Goal: Task Accomplishment & Management: Manage account settings

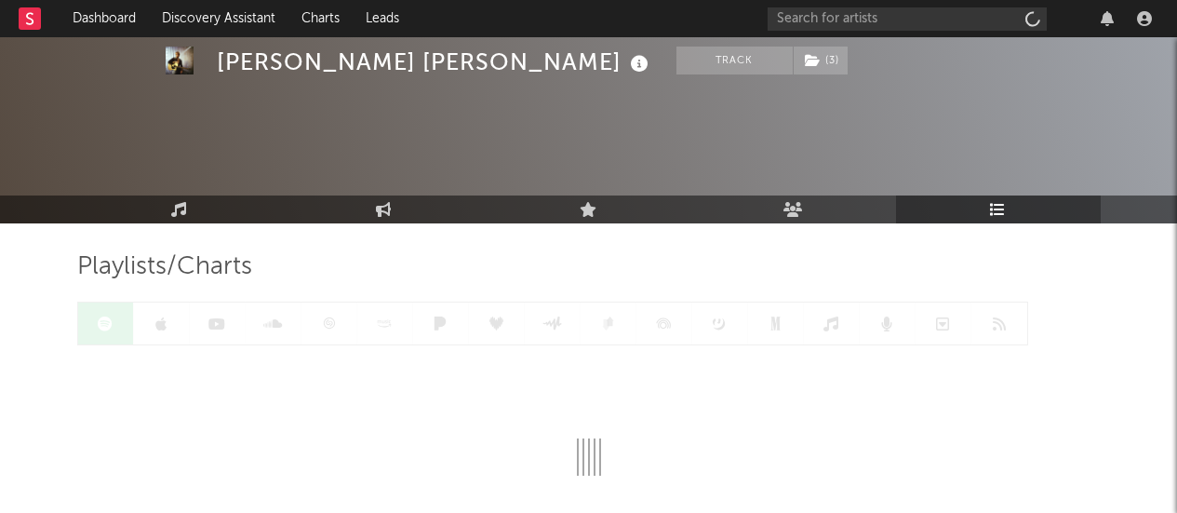
scroll to position [139, 0]
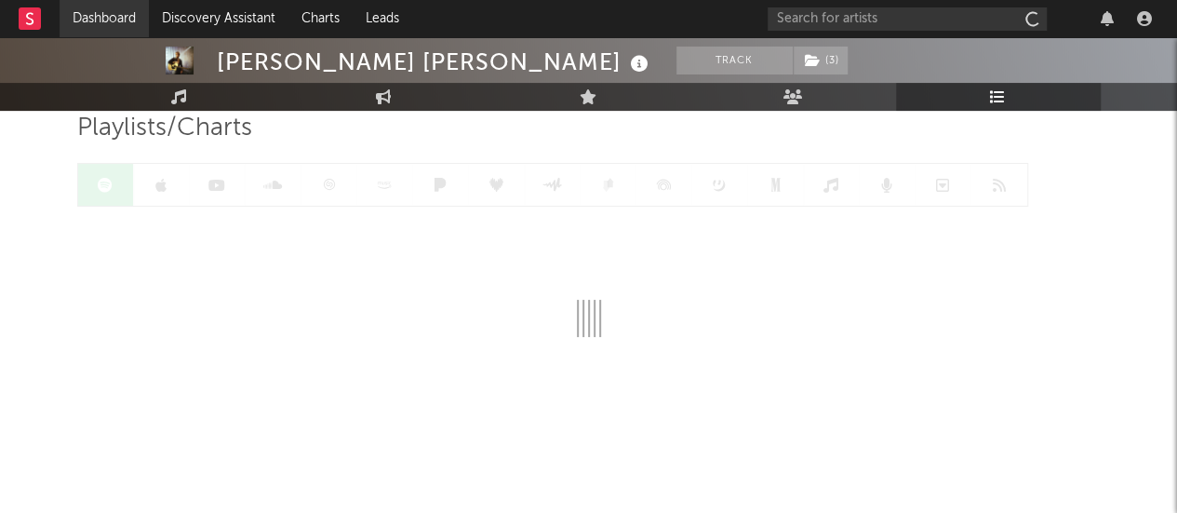
click at [104, 17] on link "Dashboard" at bounding box center [104, 18] width 89 height 37
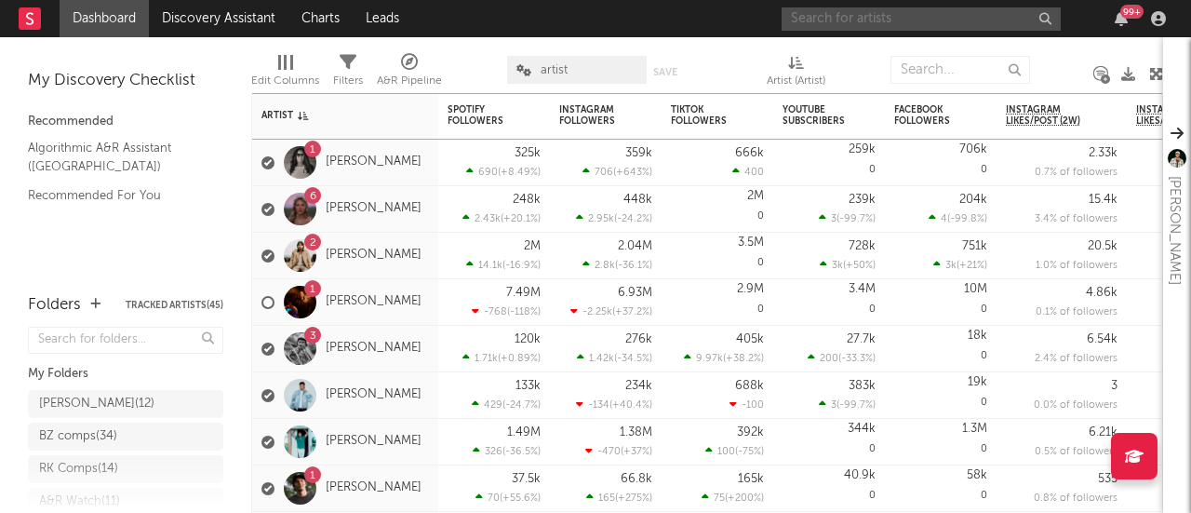
click at [850, 14] on input "text" at bounding box center [920, 18] width 279 height 23
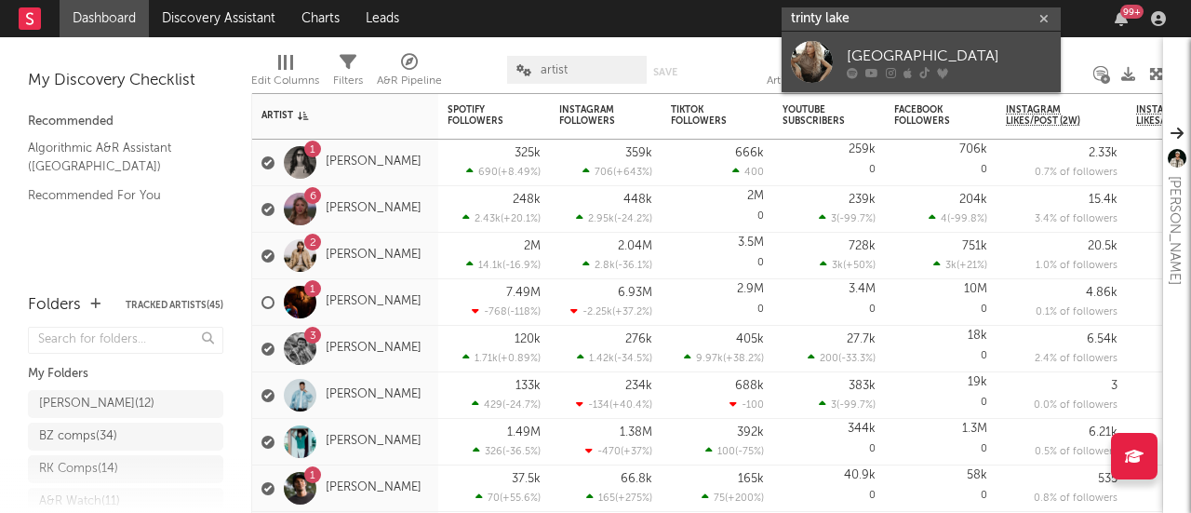
type input "trinty lake"
click at [868, 51] on div "[GEOGRAPHIC_DATA]" at bounding box center [948, 56] width 205 height 22
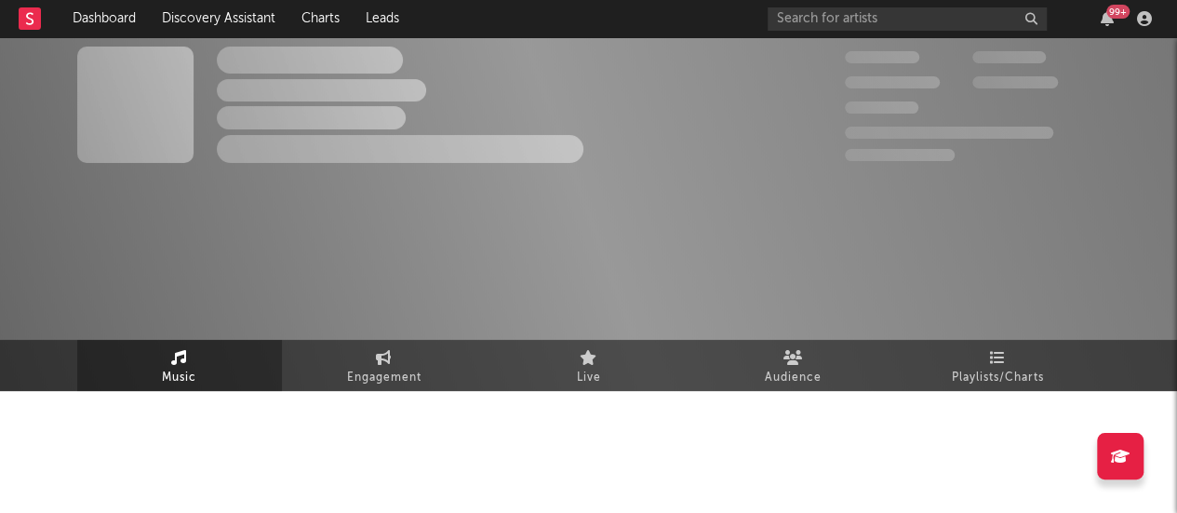
select select "6m"
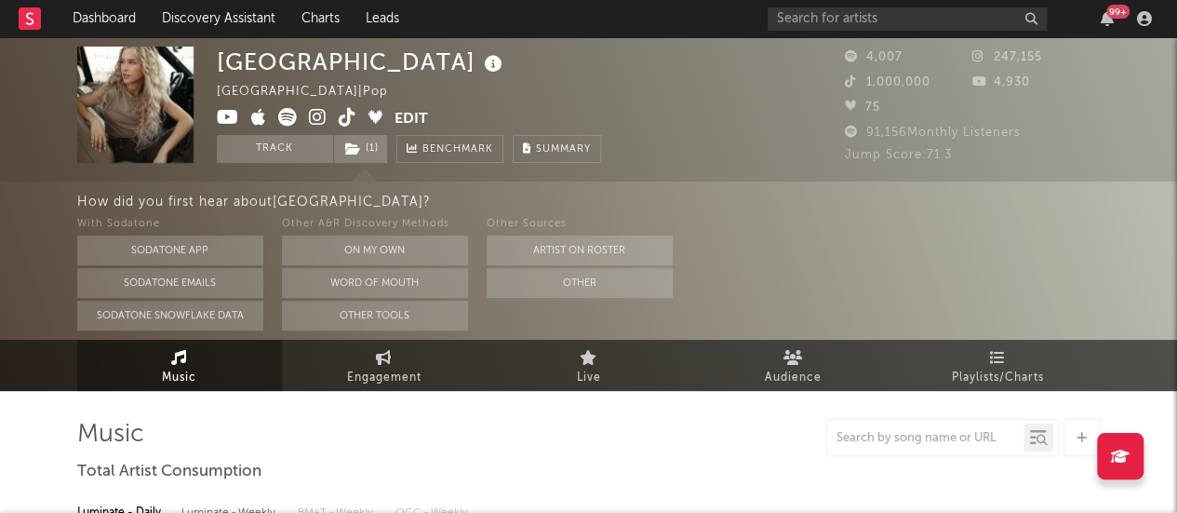
click at [408, 112] on button "Edit" at bounding box center [410, 119] width 33 height 23
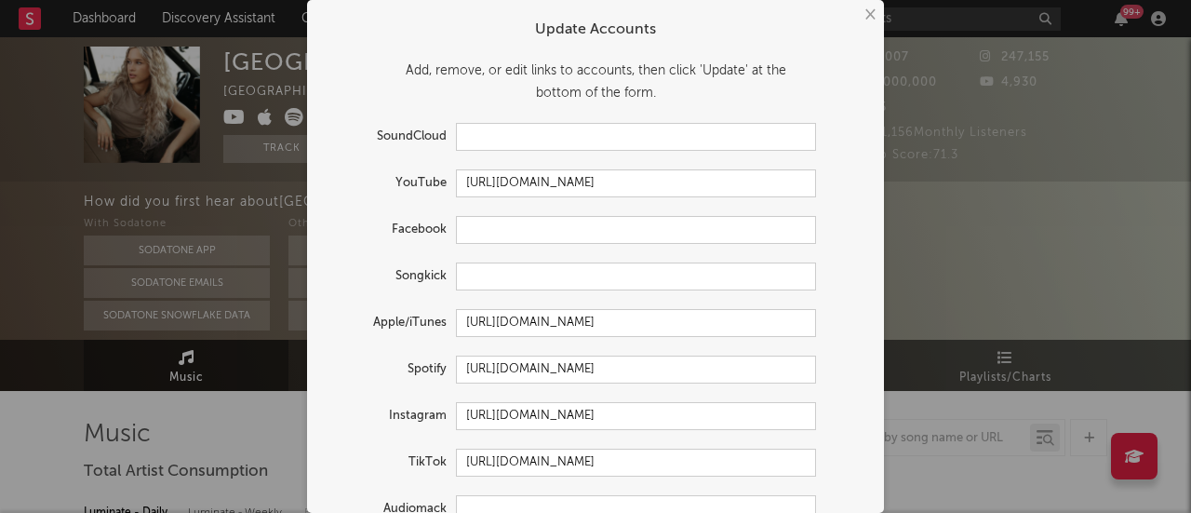
scroll to position [130, 0]
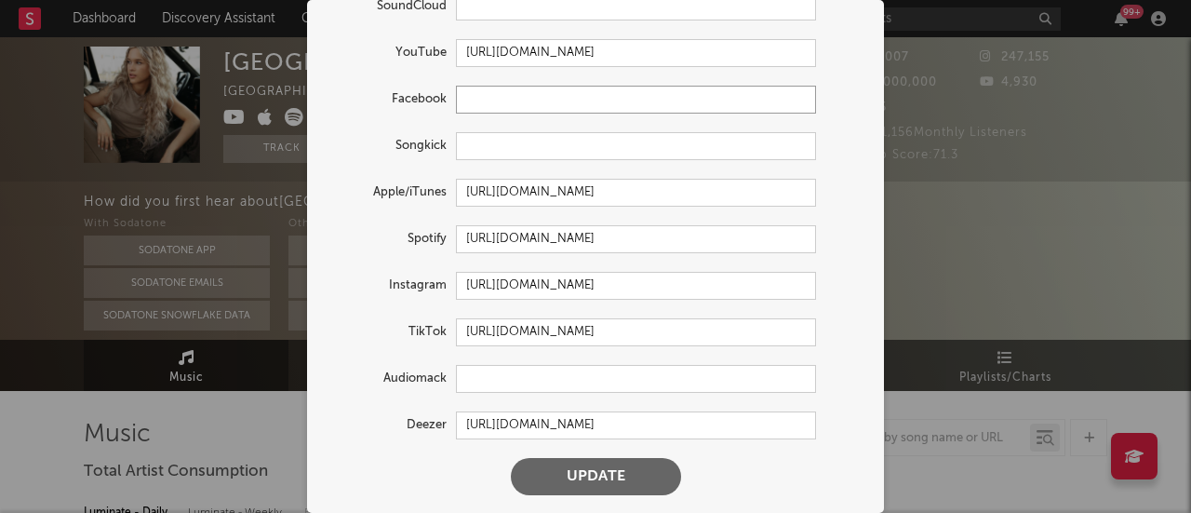
click at [540, 105] on input "text" at bounding box center [636, 100] width 360 height 28
paste input "[URL][DOMAIN_NAME]"
type input "[URL][DOMAIN_NAME]"
click at [608, 475] on button "Update" at bounding box center [596, 476] width 170 height 37
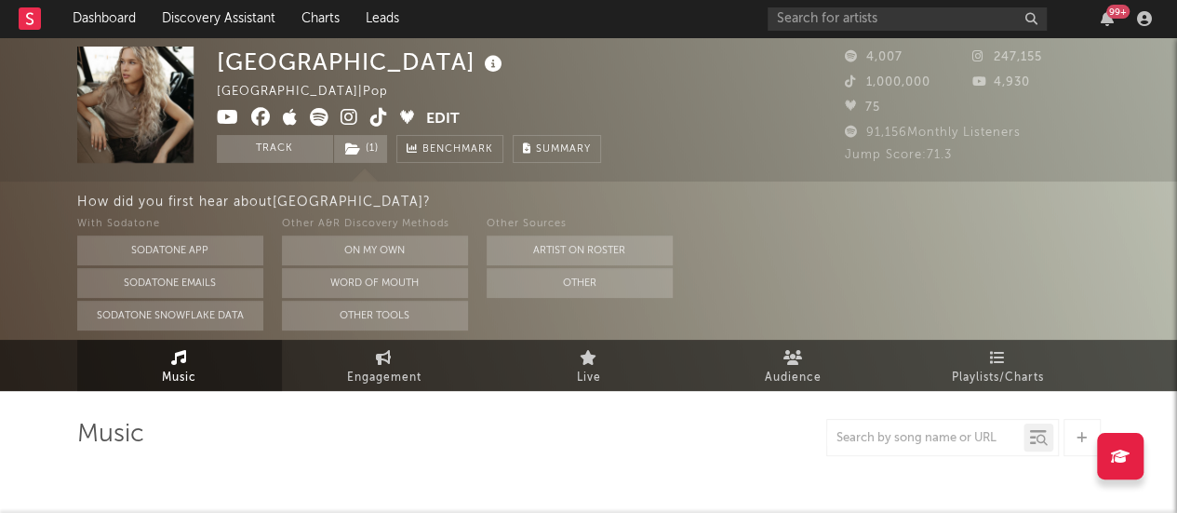
select select "6m"
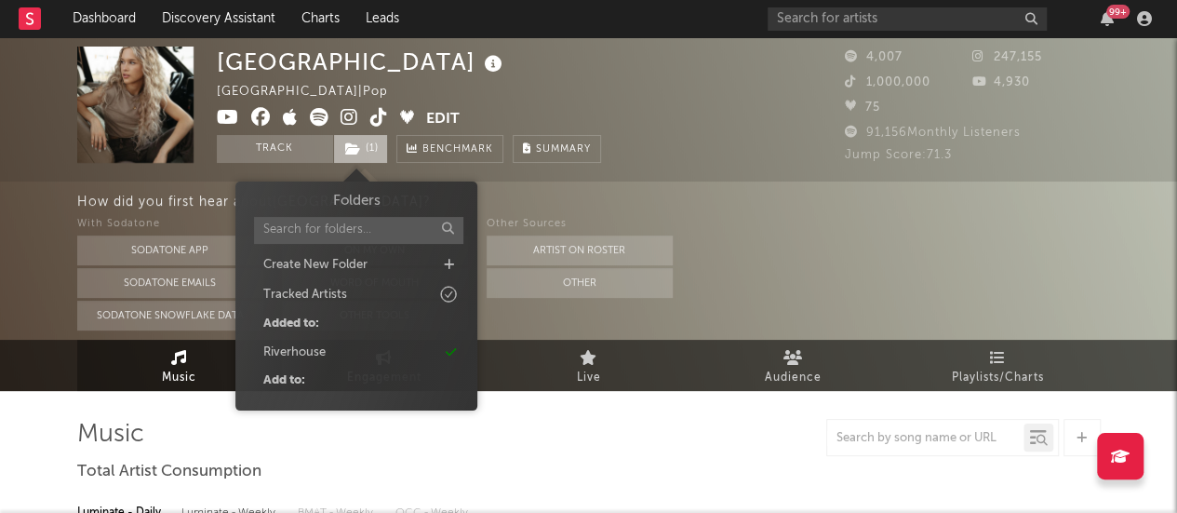
click at [364, 155] on span "( 1 )" at bounding box center [360, 149] width 55 height 28
click at [722, 101] on div "[GEOGRAPHIC_DATA] | Pop Edit Track ( 1 ) Benchmark Summary" at bounding box center [519, 105] width 605 height 116
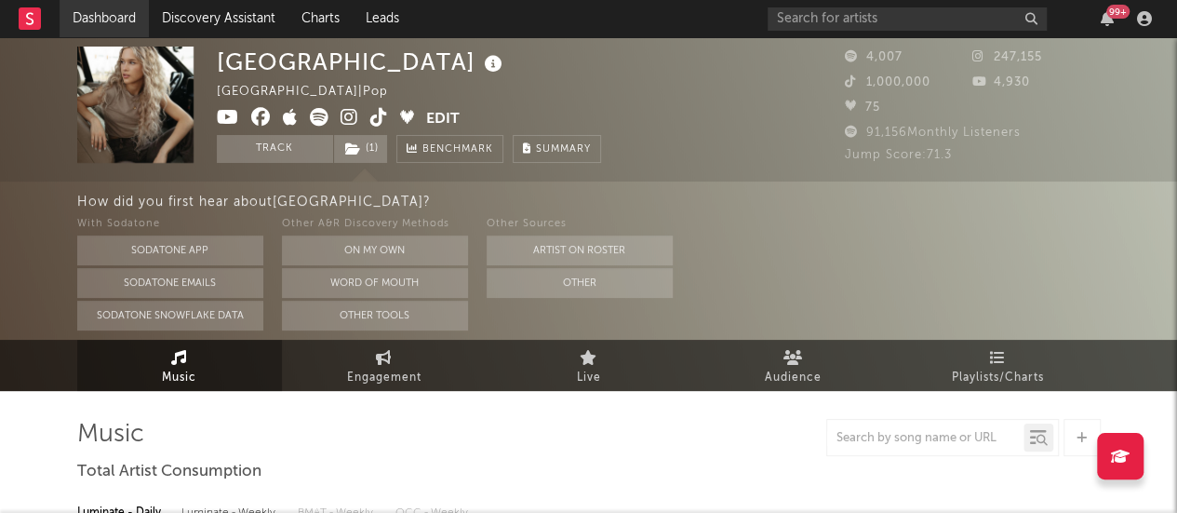
click at [125, 18] on link "Dashboard" at bounding box center [104, 18] width 89 height 37
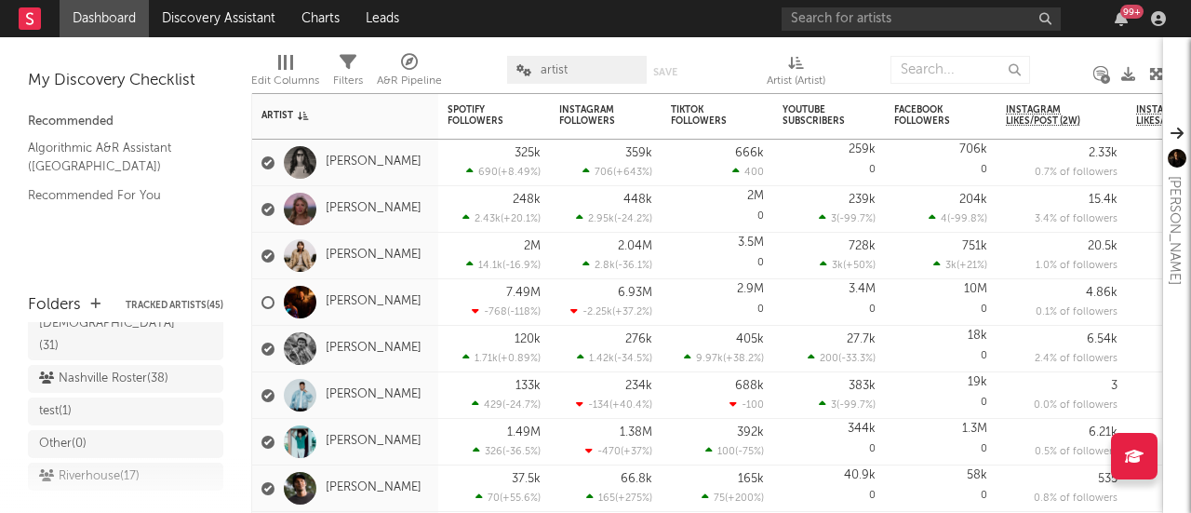
scroll to position [406, 0]
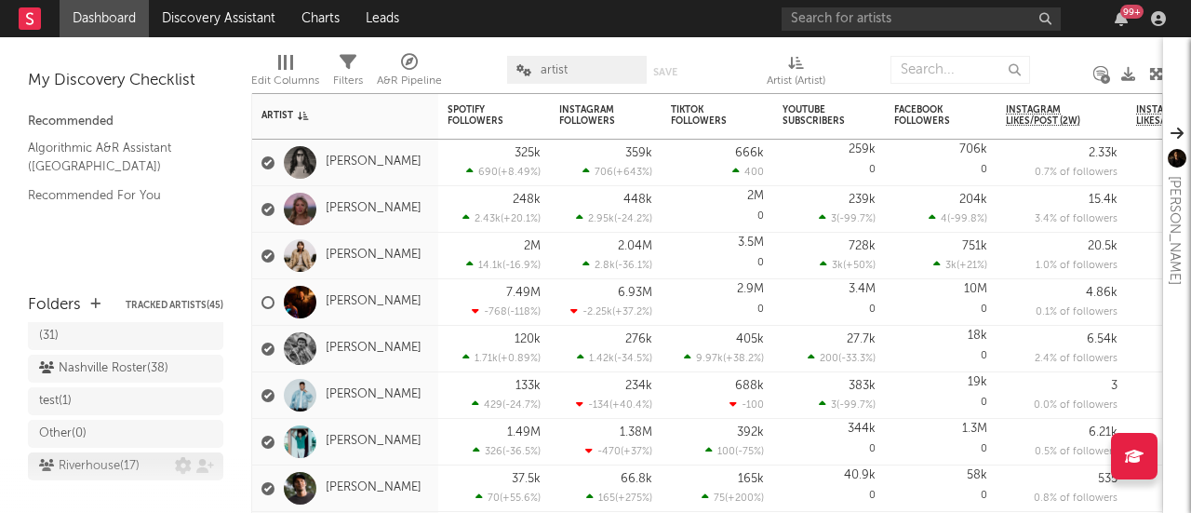
click at [112, 455] on div "Riverhouse ( 17 )" at bounding box center [89, 466] width 100 height 22
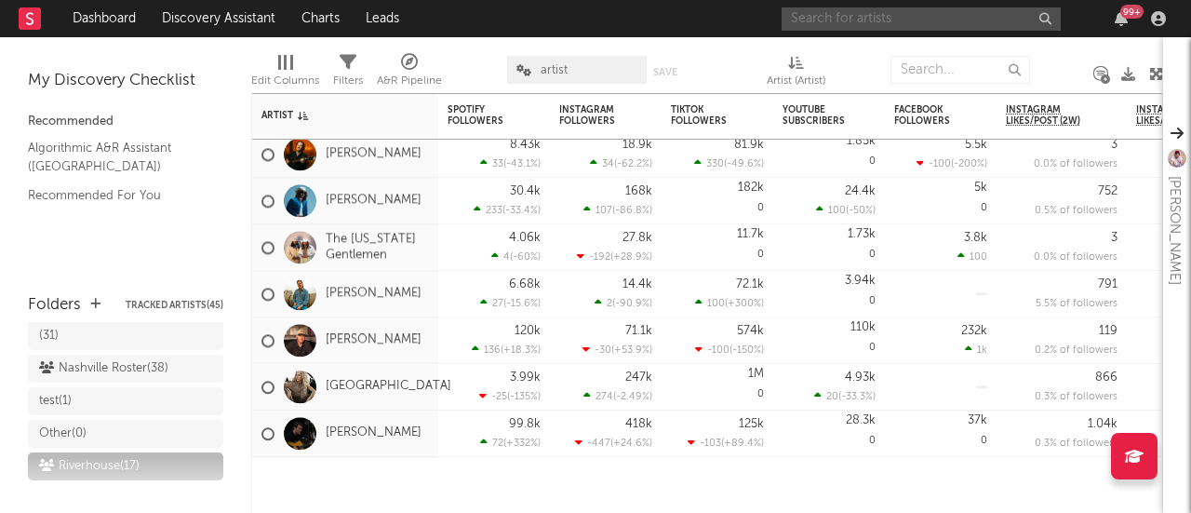
click at [816, 14] on input "text" at bounding box center [920, 18] width 279 height 23
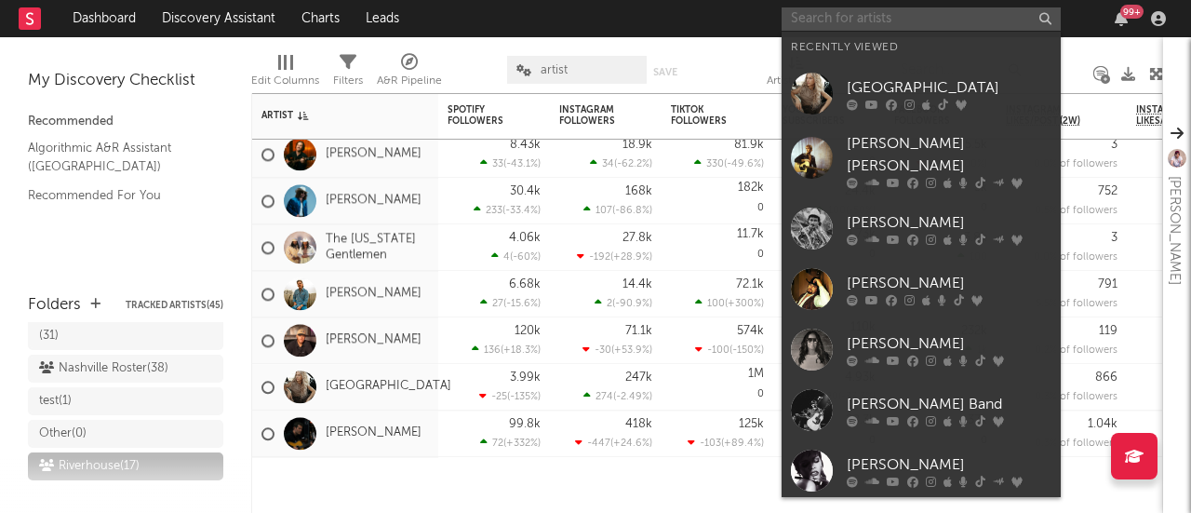
paste input "[URL][DOMAIN_NAME]"
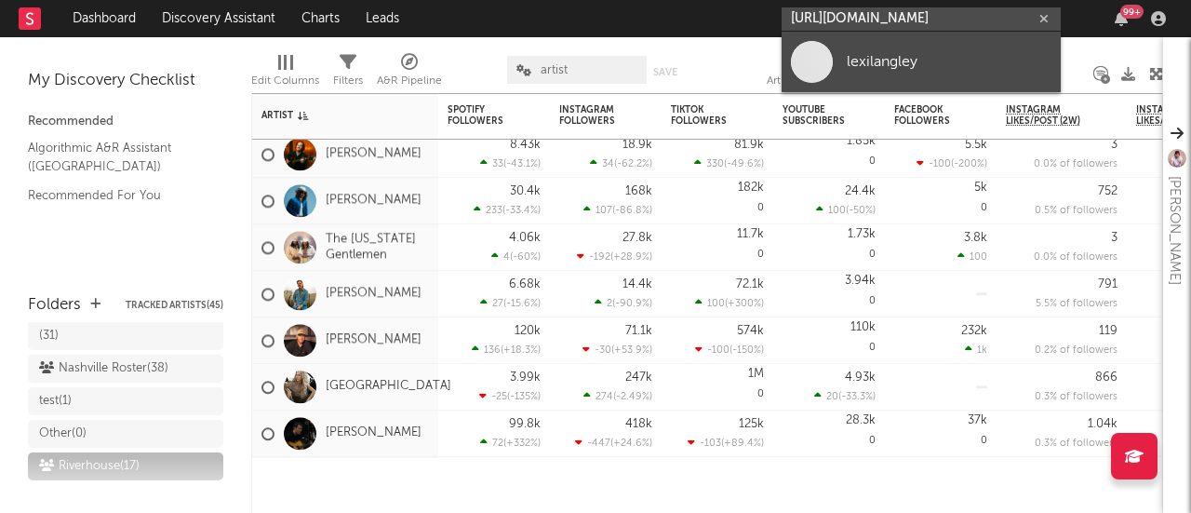
type input "[URL][DOMAIN_NAME]"
click at [858, 66] on div "lexilangley" at bounding box center [948, 61] width 205 height 22
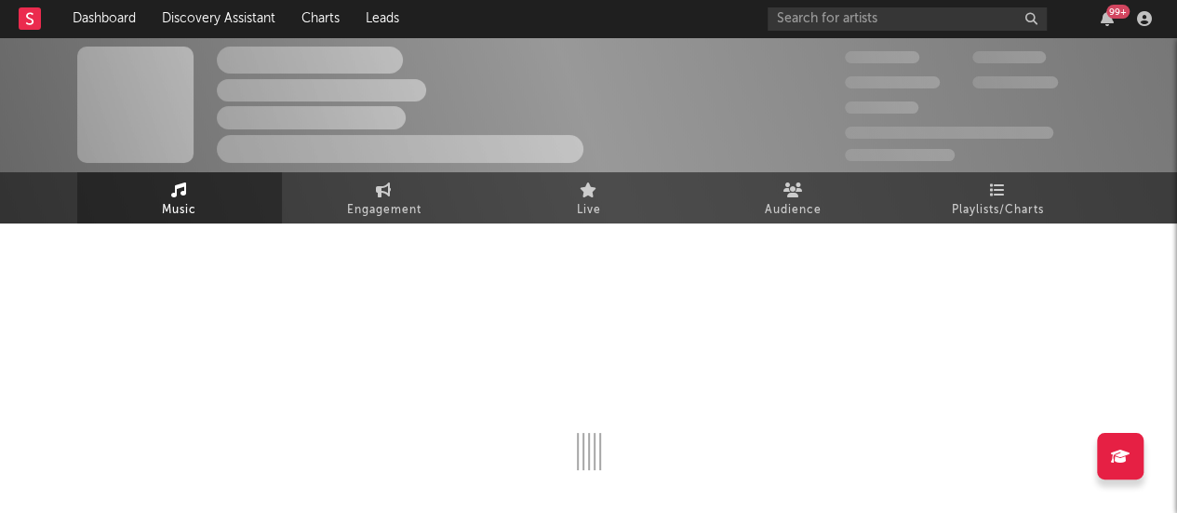
select select "1w"
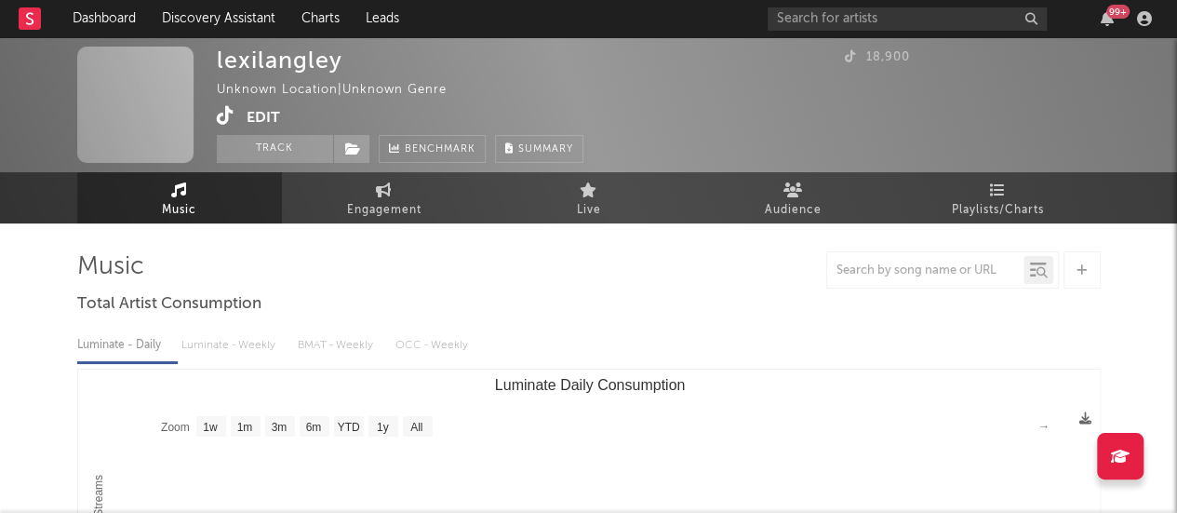
click at [272, 114] on button "Edit" at bounding box center [263, 117] width 33 height 23
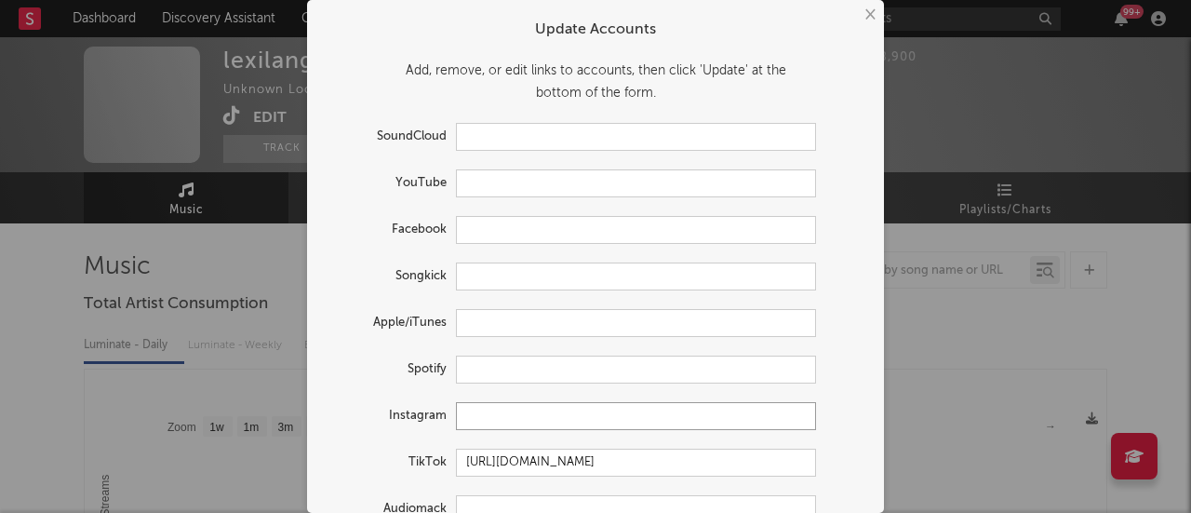
click at [475, 411] on input "text" at bounding box center [636, 416] width 360 height 28
paste input "[URL][DOMAIN_NAME][DOMAIN_NAME][PERSON_NAME]"
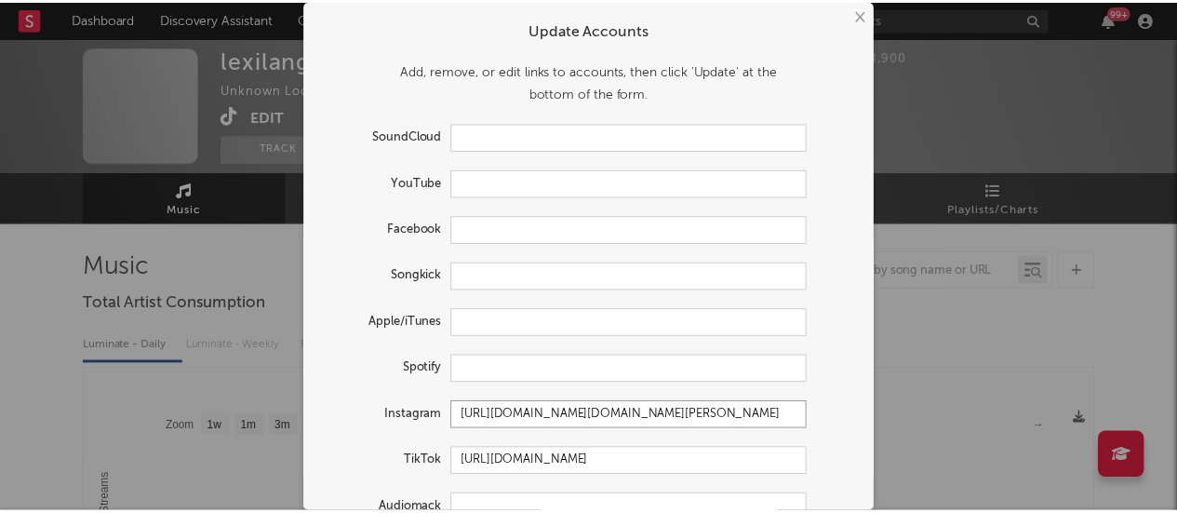
scroll to position [130, 0]
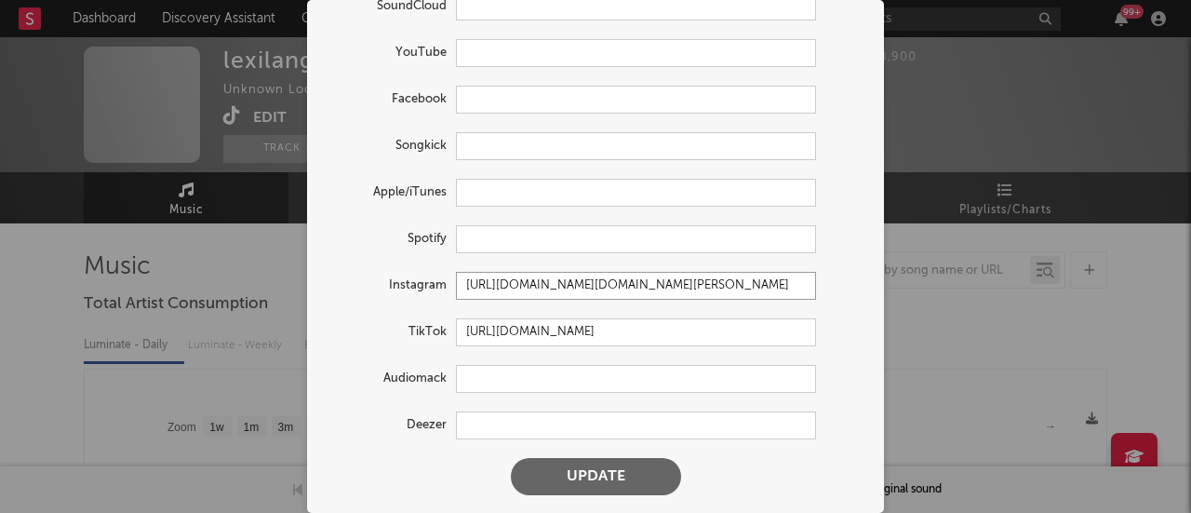
type input "[URL][DOMAIN_NAME][DOMAIN_NAME][PERSON_NAME]"
click at [575, 476] on button "Update" at bounding box center [596, 476] width 170 height 37
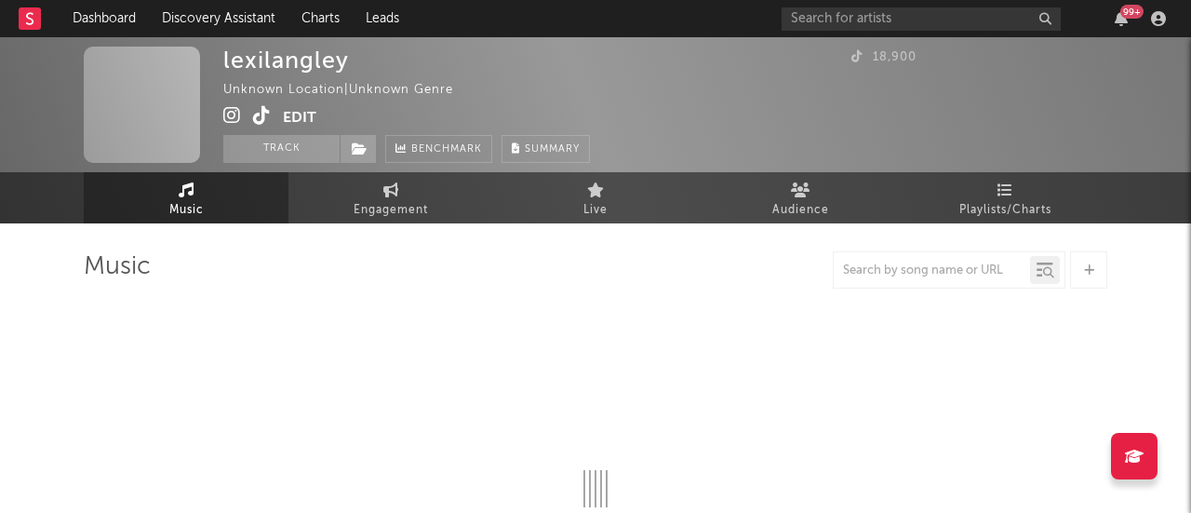
select select "1w"
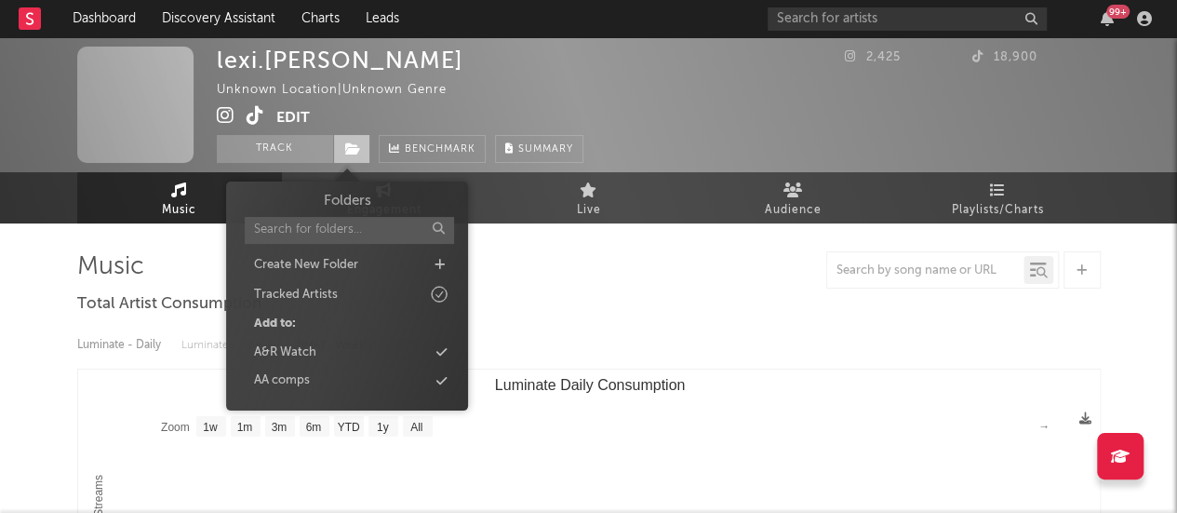
click at [355, 145] on icon at bounding box center [353, 148] width 16 height 13
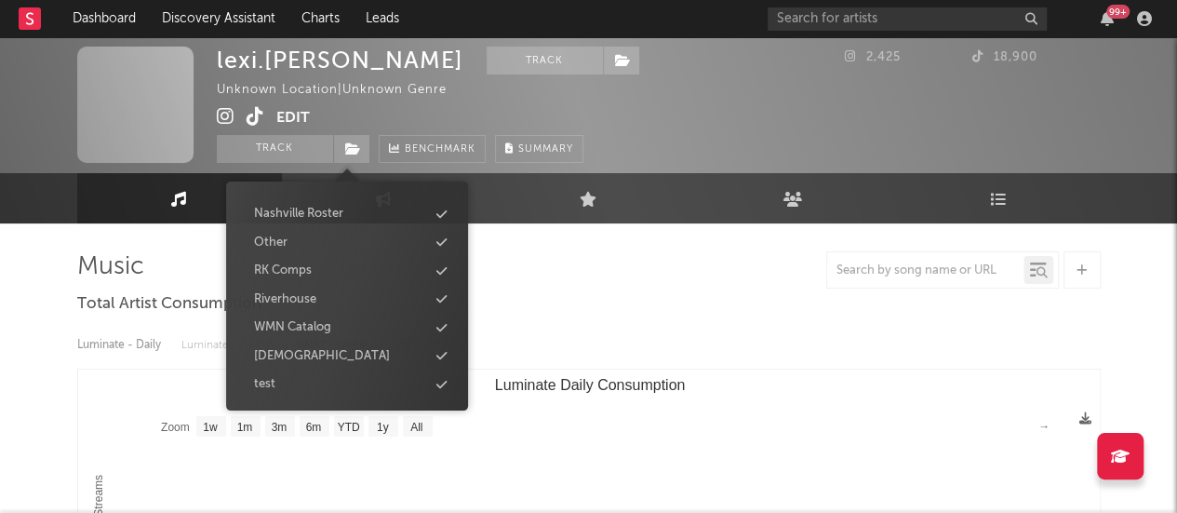
scroll to position [3, 0]
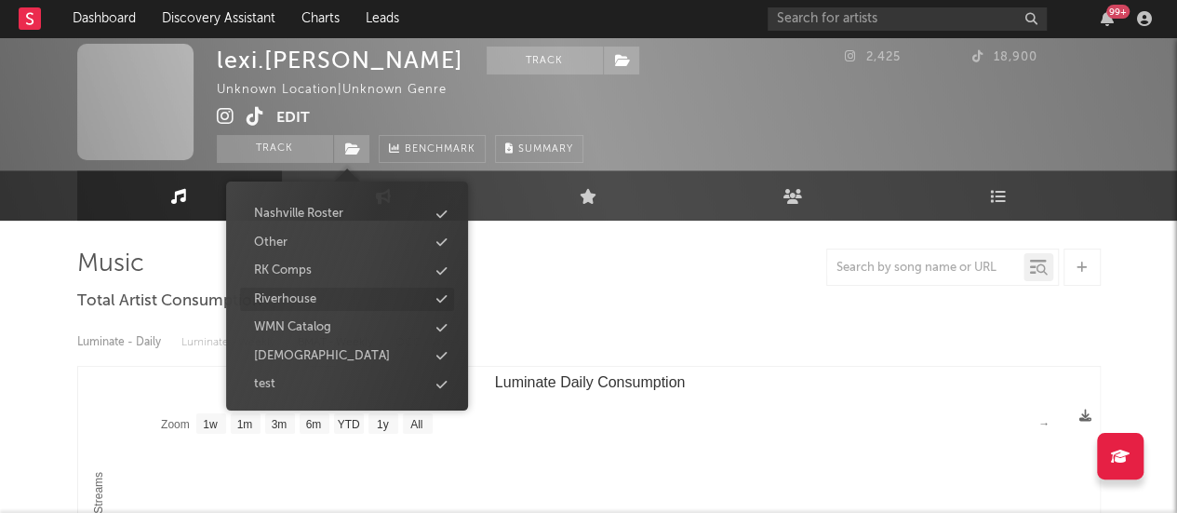
click at [348, 297] on div "Riverhouse" at bounding box center [347, 299] width 214 height 24
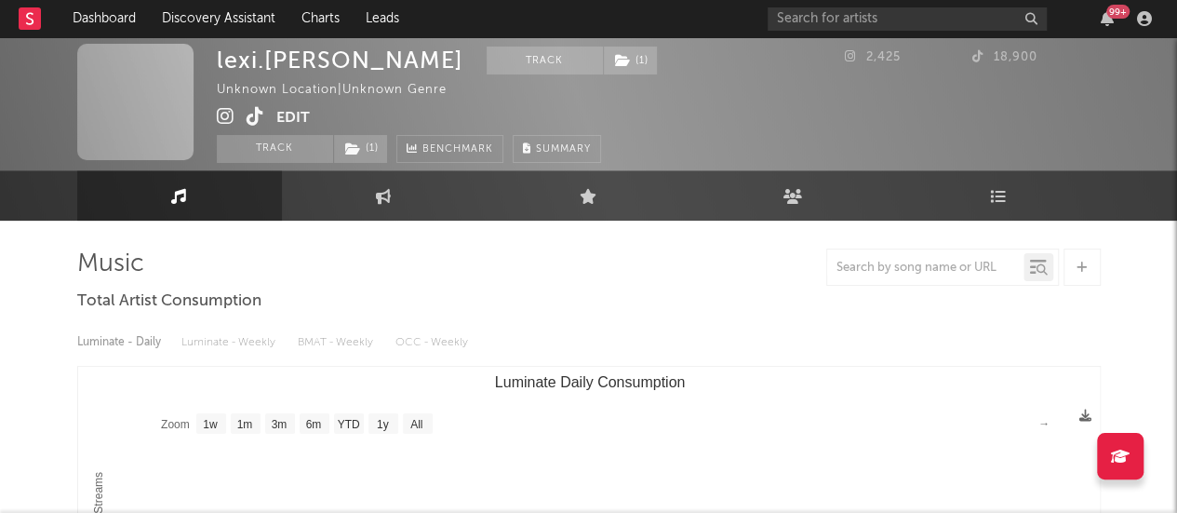
click at [606, 284] on div at bounding box center [588, 266] width 1023 height 37
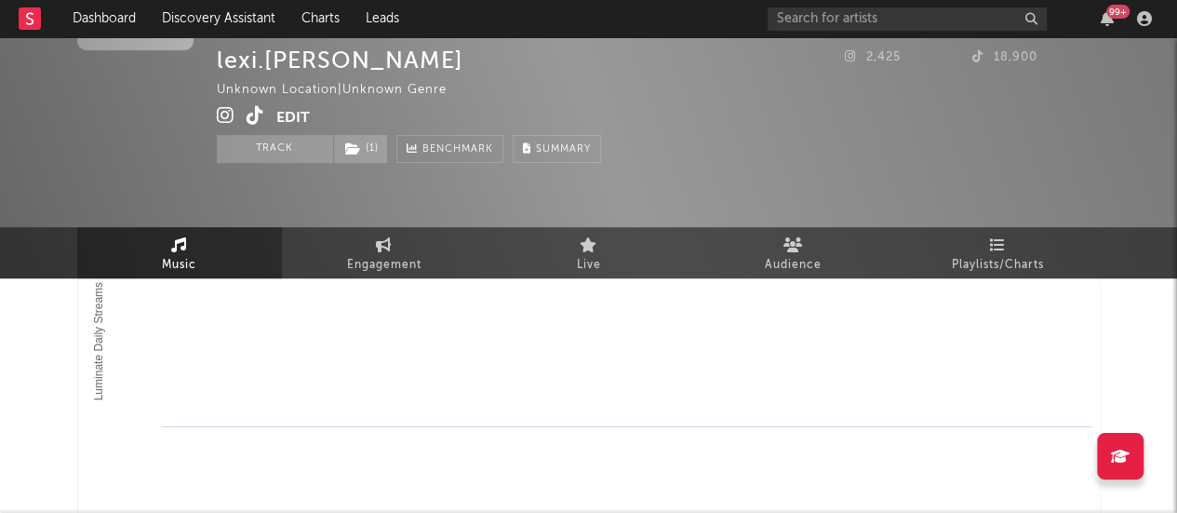
scroll to position [0, 0]
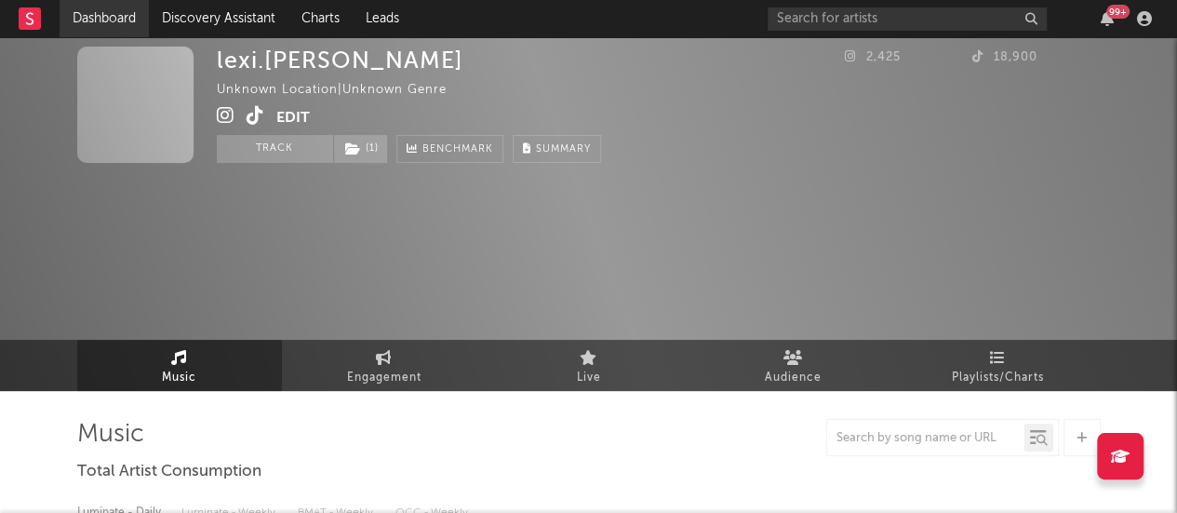
click at [113, 26] on link "Dashboard" at bounding box center [104, 18] width 89 height 37
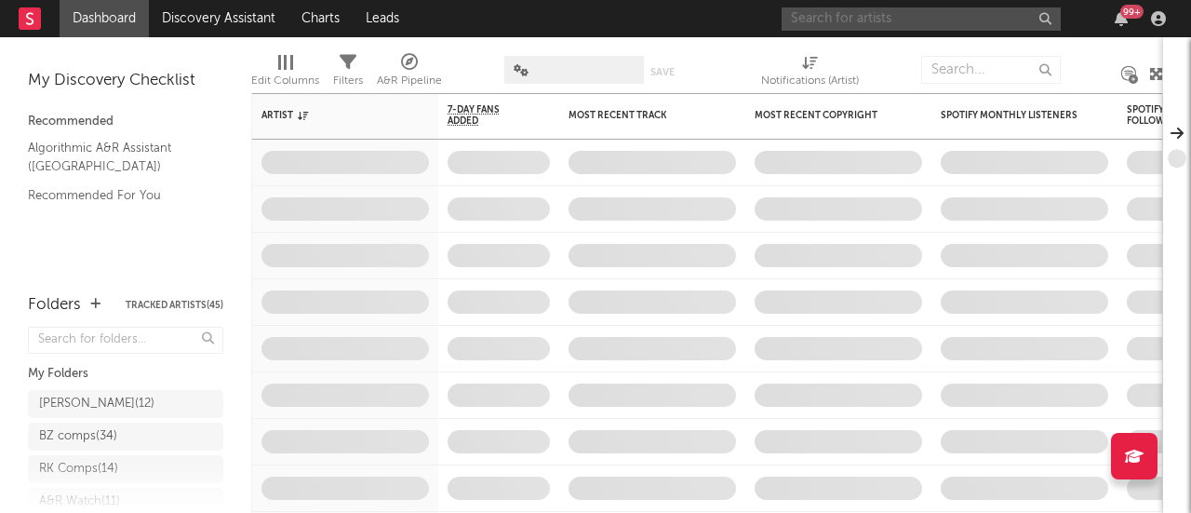
click at [799, 14] on input "text" at bounding box center [920, 18] width 279 height 23
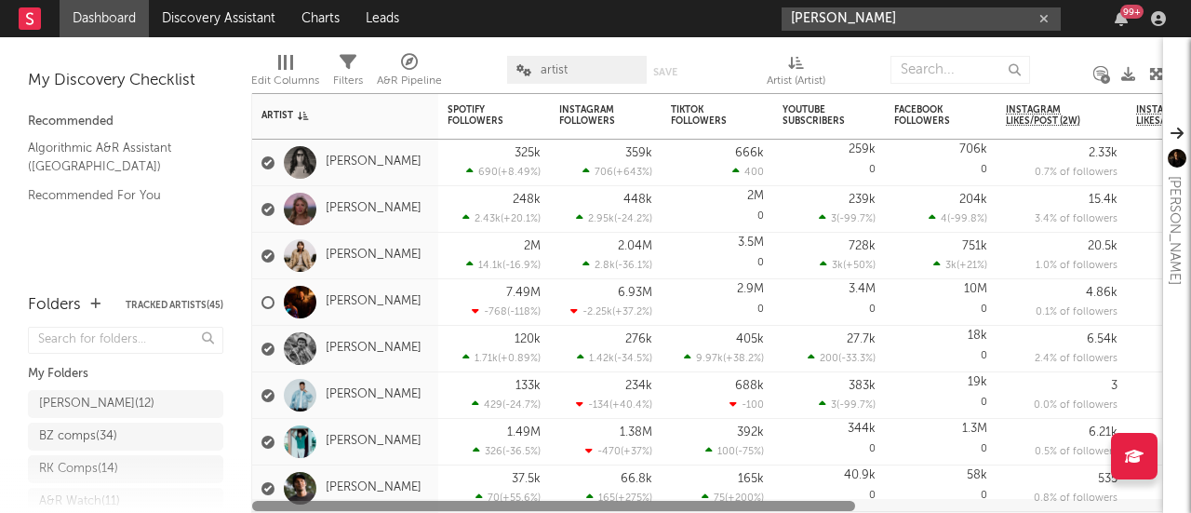
type input "[PERSON_NAME]"
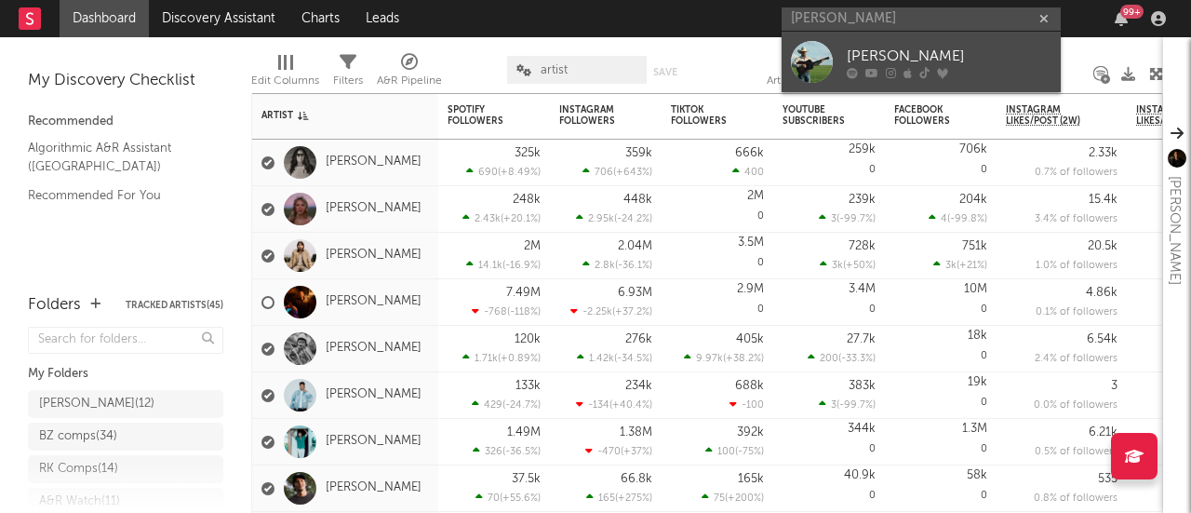
click at [919, 67] on icon at bounding box center [924, 72] width 10 height 11
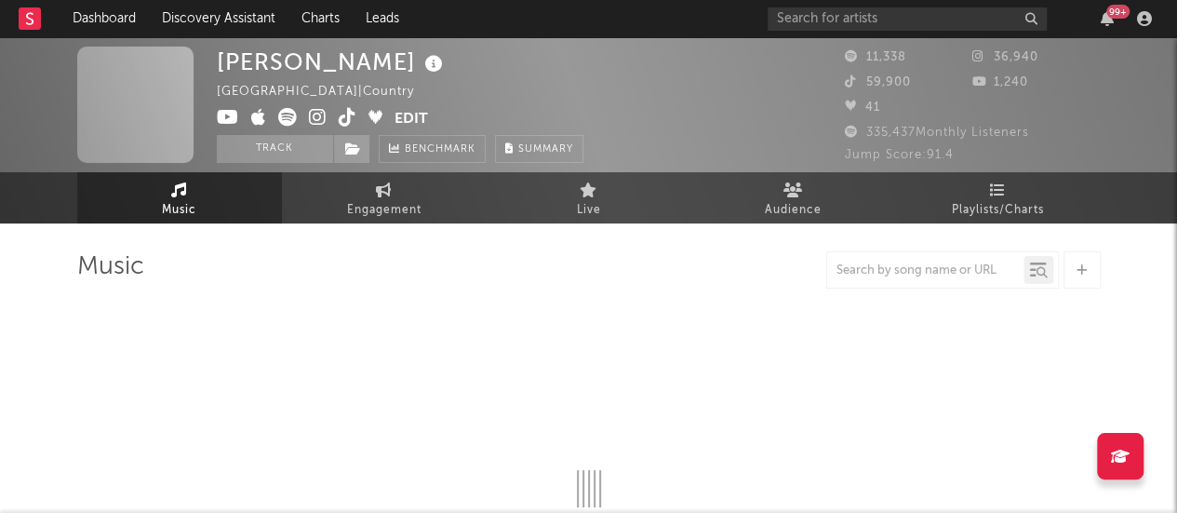
select select "1w"
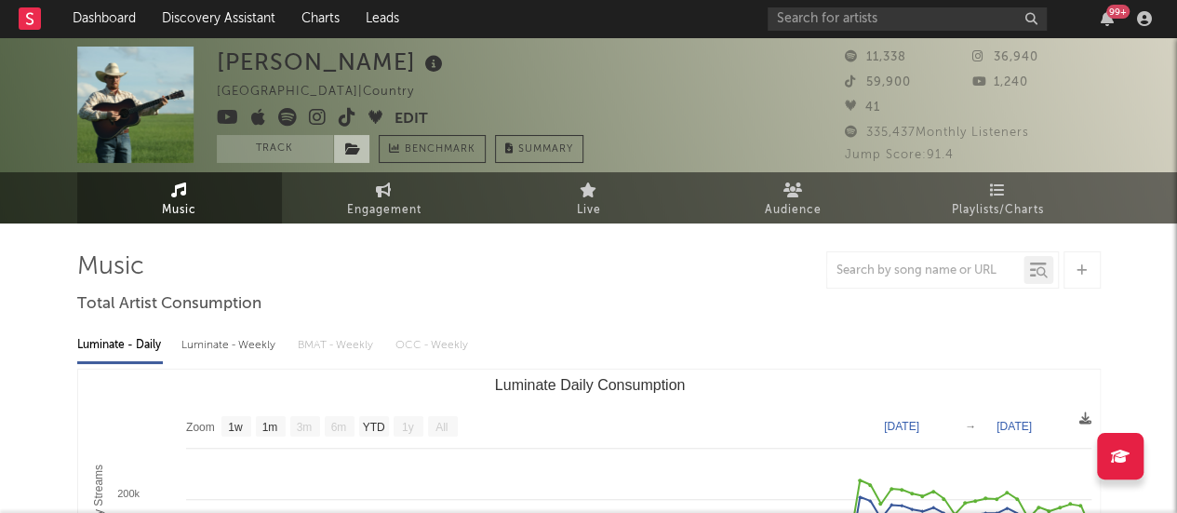
click at [358, 148] on icon at bounding box center [353, 148] width 16 height 13
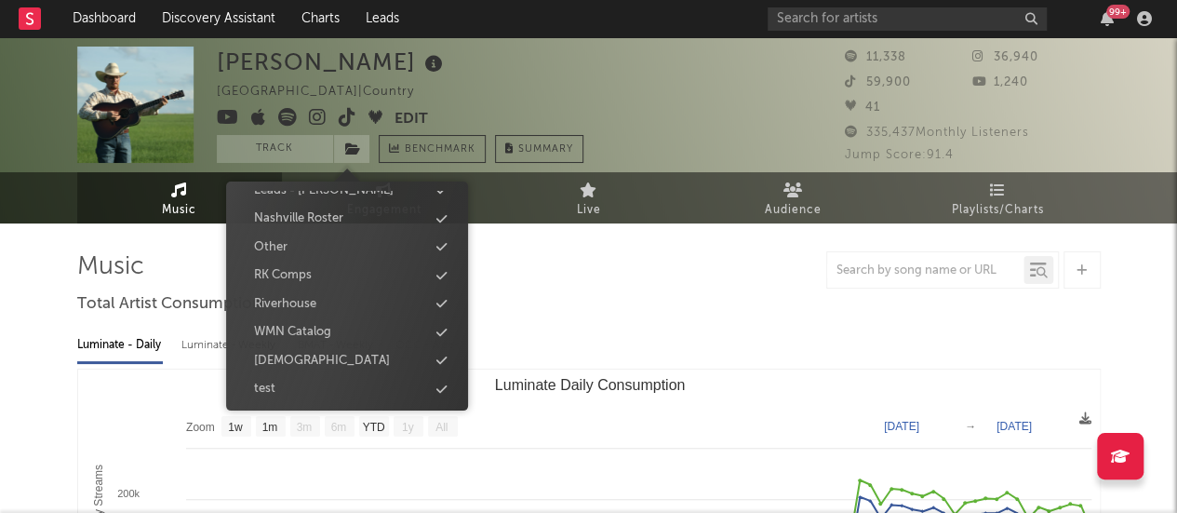
scroll to position [337, 0]
click at [322, 299] on div "Riverhouse" at bounding box center [347, 299] width 214 height 24
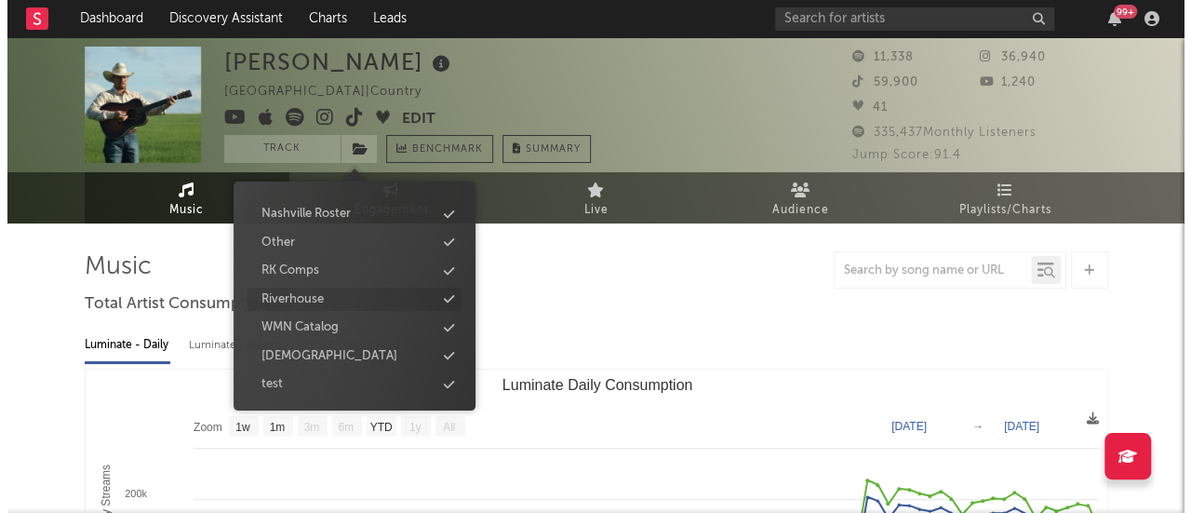
scroll to position [365, 0]
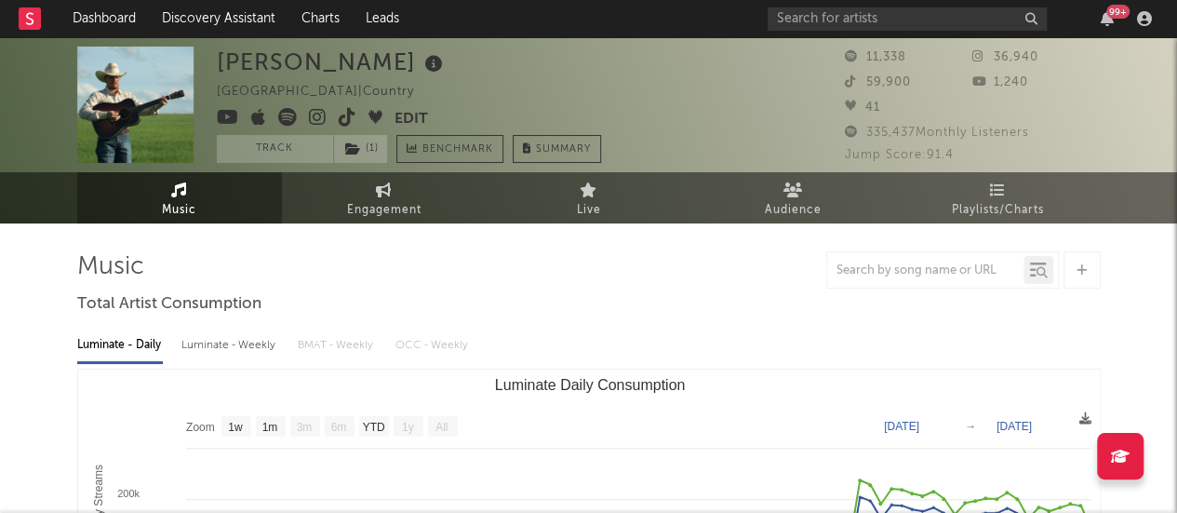
click at [592, 275] on div at bounding box center [588, 269] width 1023 height 37
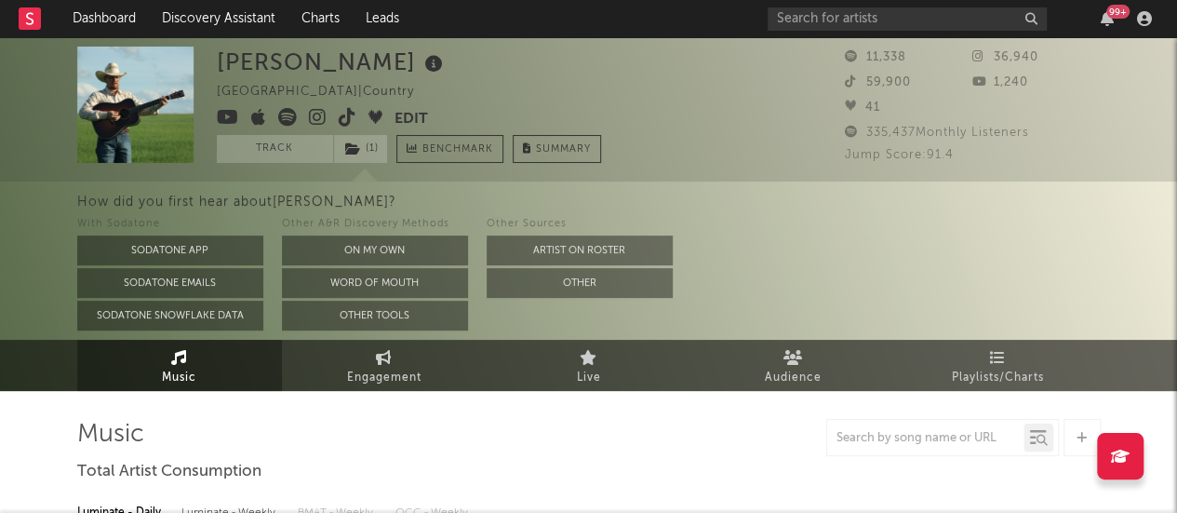
click at [407, 109] on button "Edit" at bounding box center [410, 119] width 33 height 23
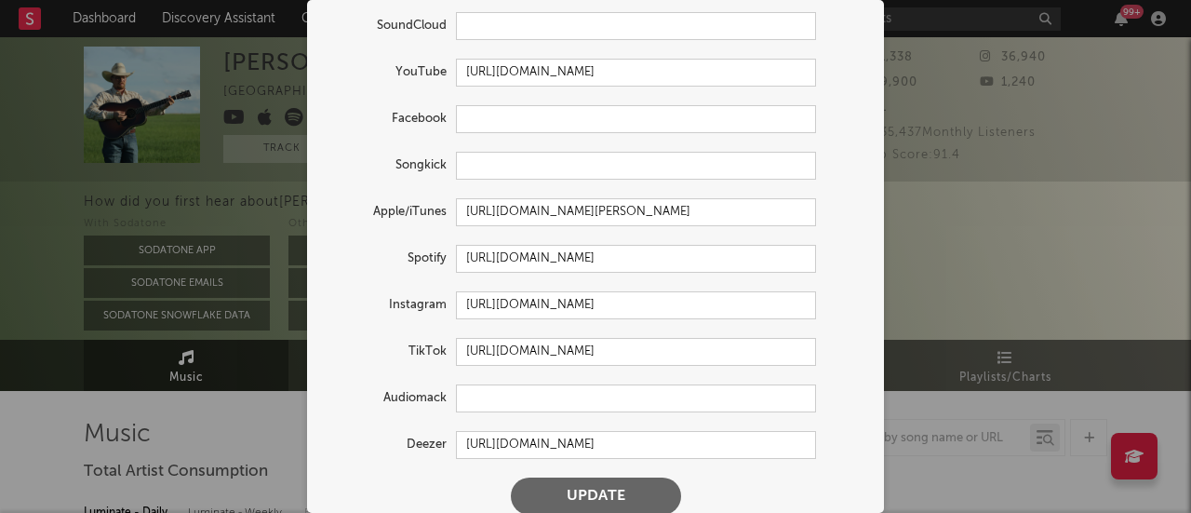
scroll to position [130, 0]
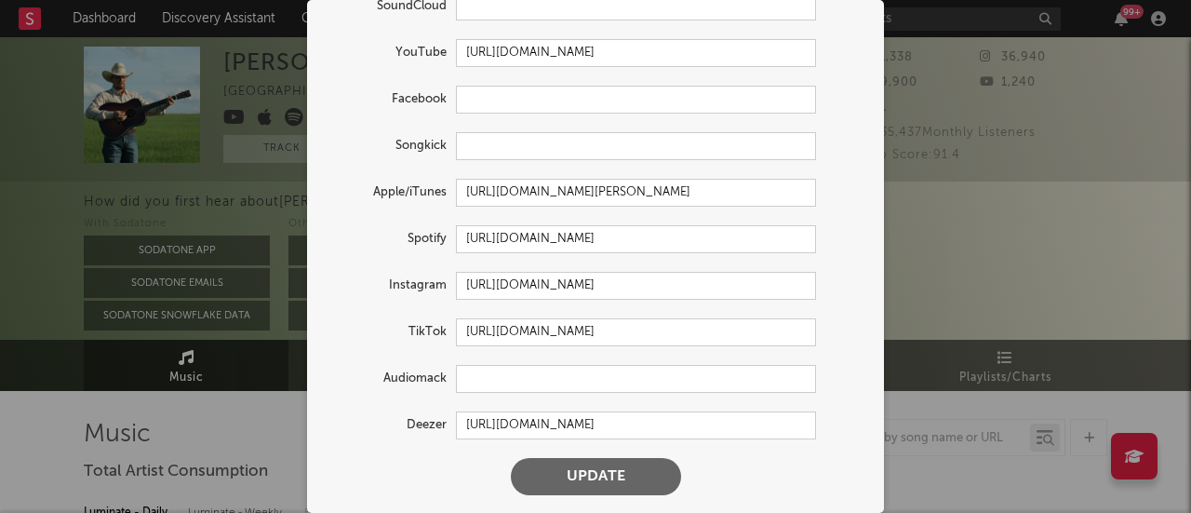
click at [938, 401] on div "× Update Accounts Add, remove, or edit links to accounts, then click 'Update' a…" at bounding box center [595, 256] width 1191 height 513
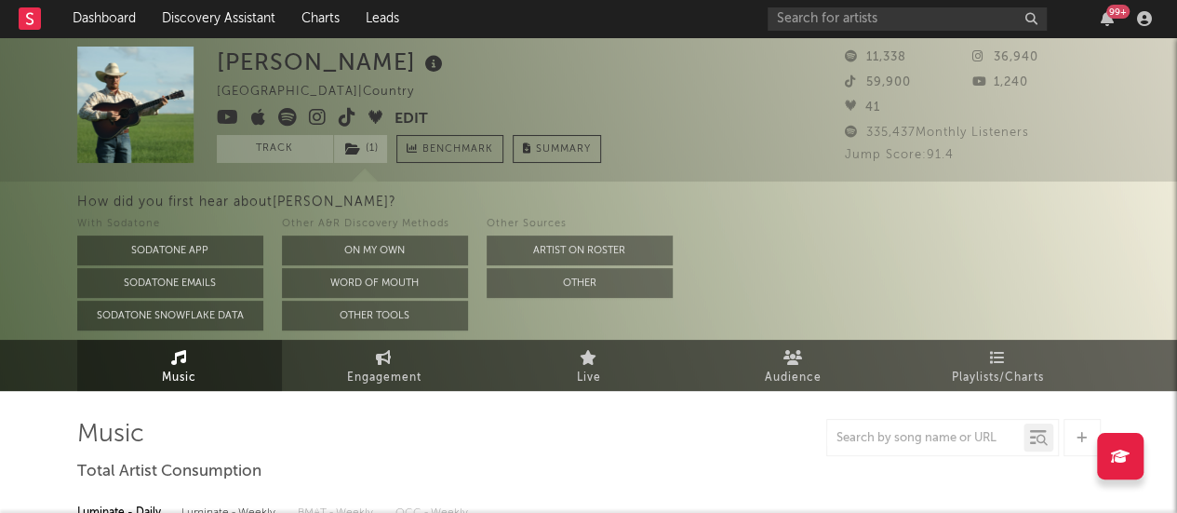
click at [418, 108] on button "Edit" at bounding box center [410, 119] width 33 height 23
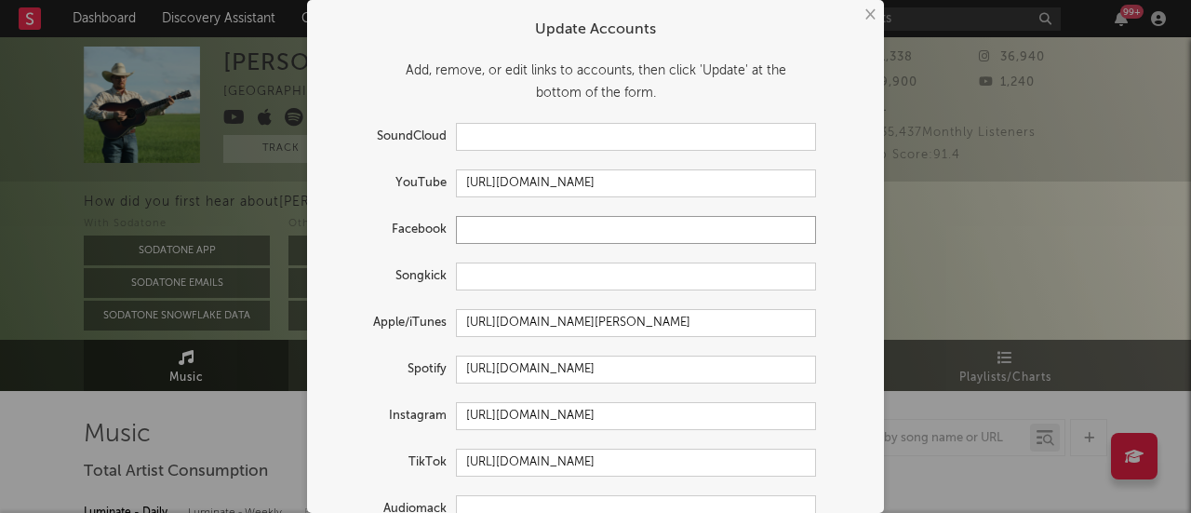
click at [510, 226] on input "text" at bounding box center [636, 230] width 360 height 28
paste input "[URL][DOMAIN_NAME]"
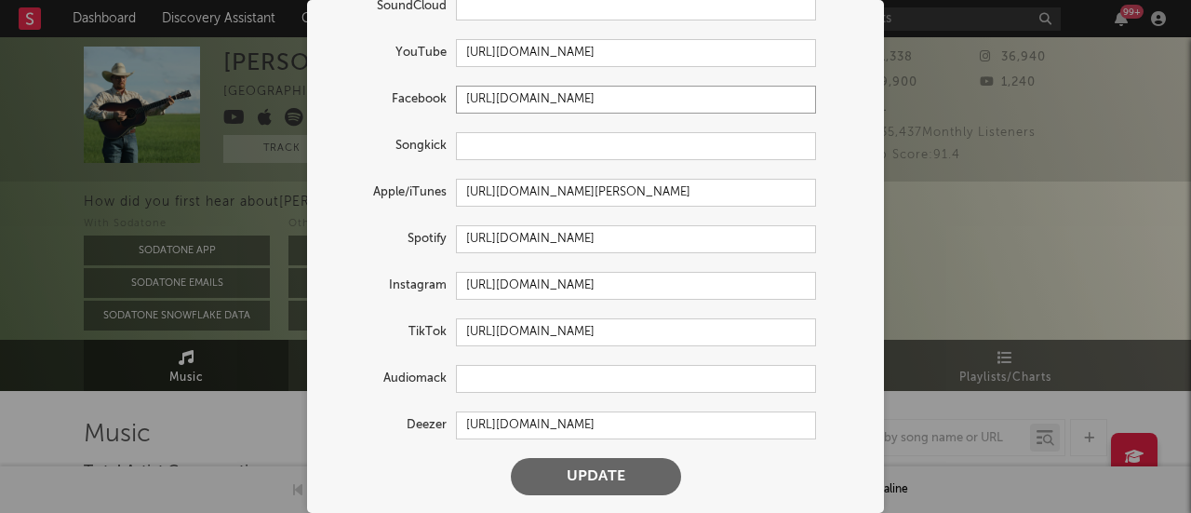
type input "[URL][DOMAIN_NAME]"
click at [560, 484] on button "Update" at bounding box center [596, 476] width 170 height 37
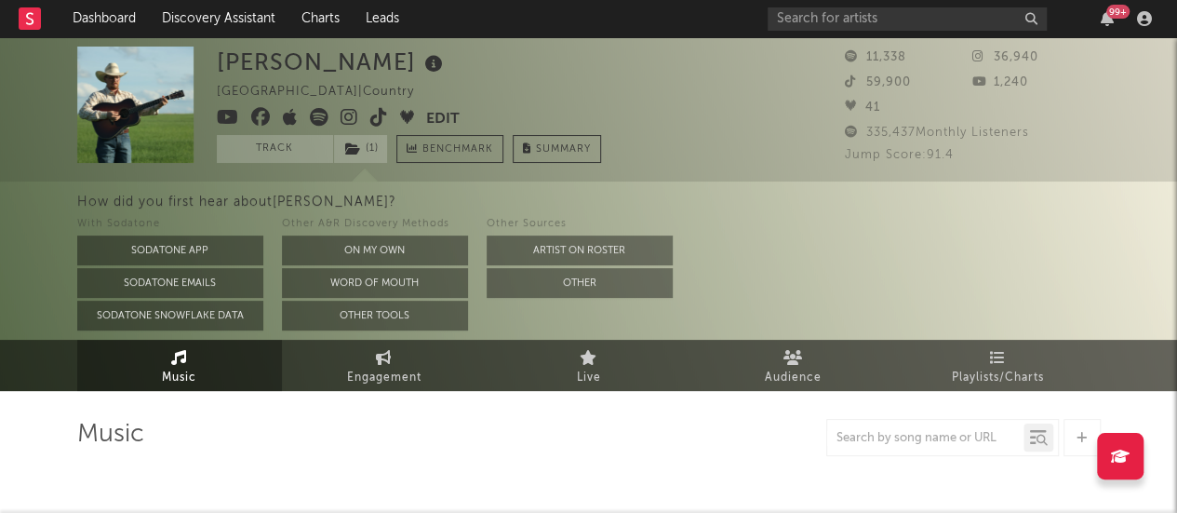
select select "1w"
